Goal: Information Seeking & Learning: Learn about a topic

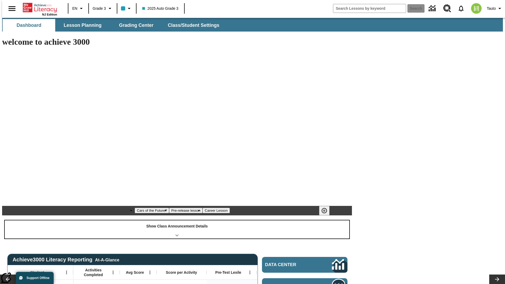
click at [177, 221] on div "Show Class Announcement Details" at bounding box center [177, 230] width 345 height 18
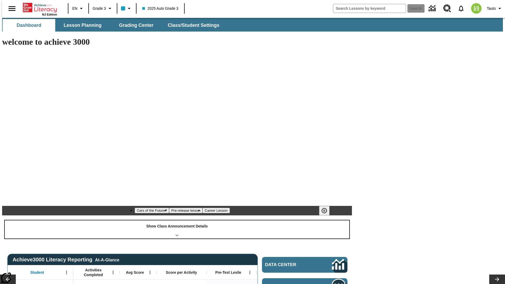
click at [177, 221] on div "Show Class Announcement Details" at bounding box center [177, 230] width 345 height 18
